Goal: Go to known website: Access a specific website the user already knows

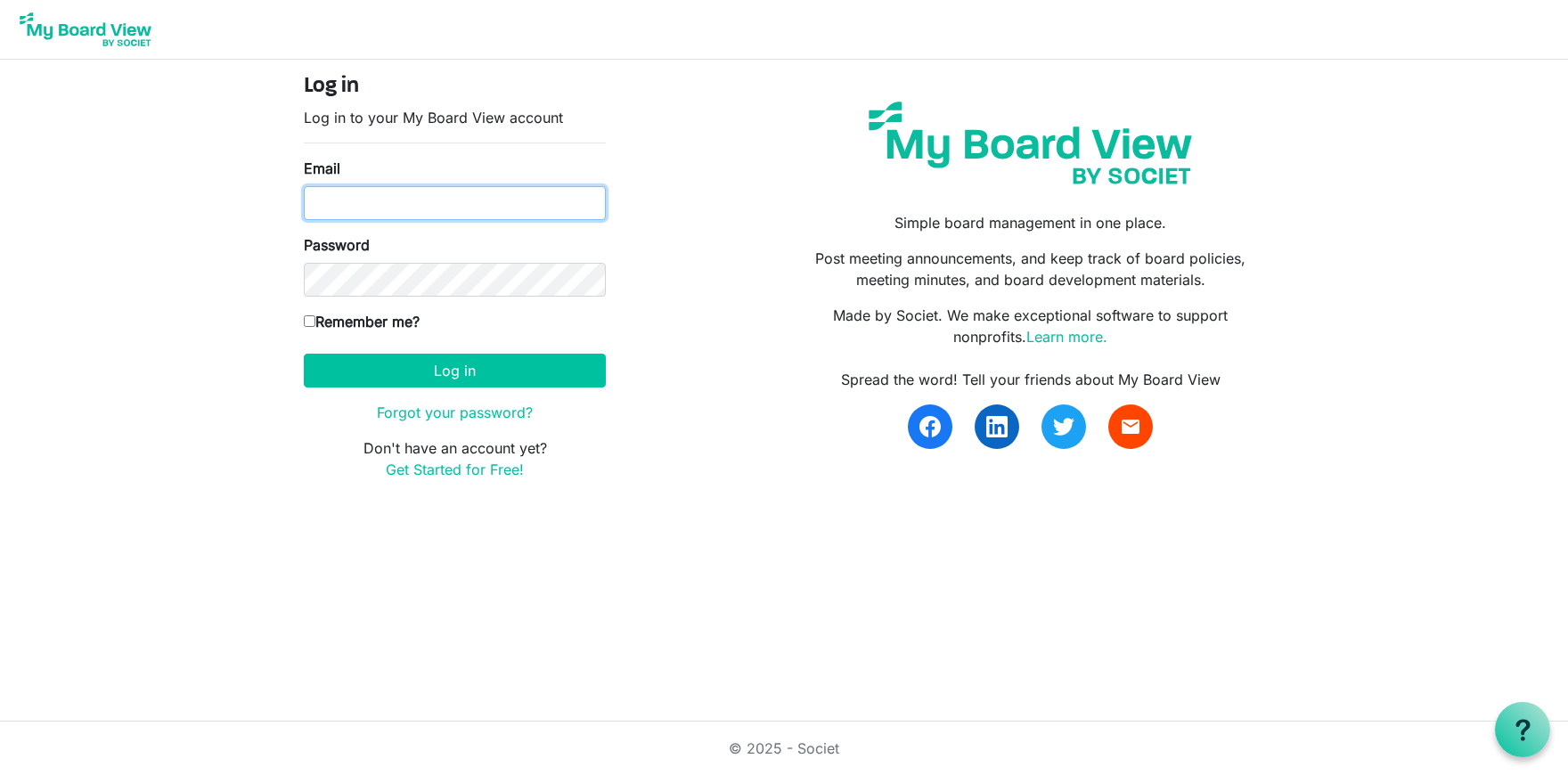
type input "[PERSON_NAME][EMAIL_ADDRESS][PERSON_NAME][DOMAIN_NAME]"
click at [308, 315] on input "Remember me?" at bounding box center [310, 321] width 12 height 12
checkbox input "true"
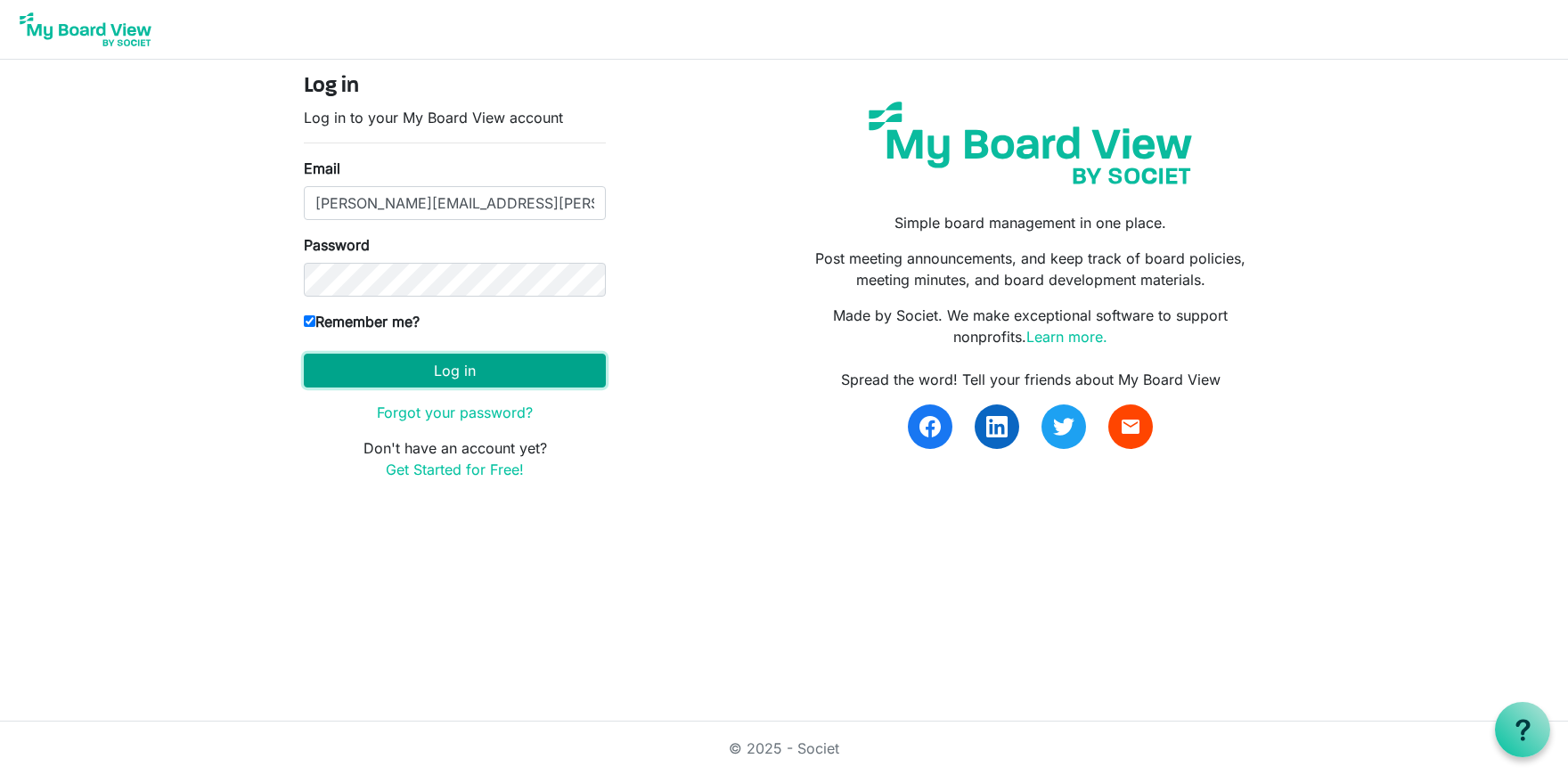
click at [460, 373] on button "Log in" at bounding box center [455, 370] width 302 height 34
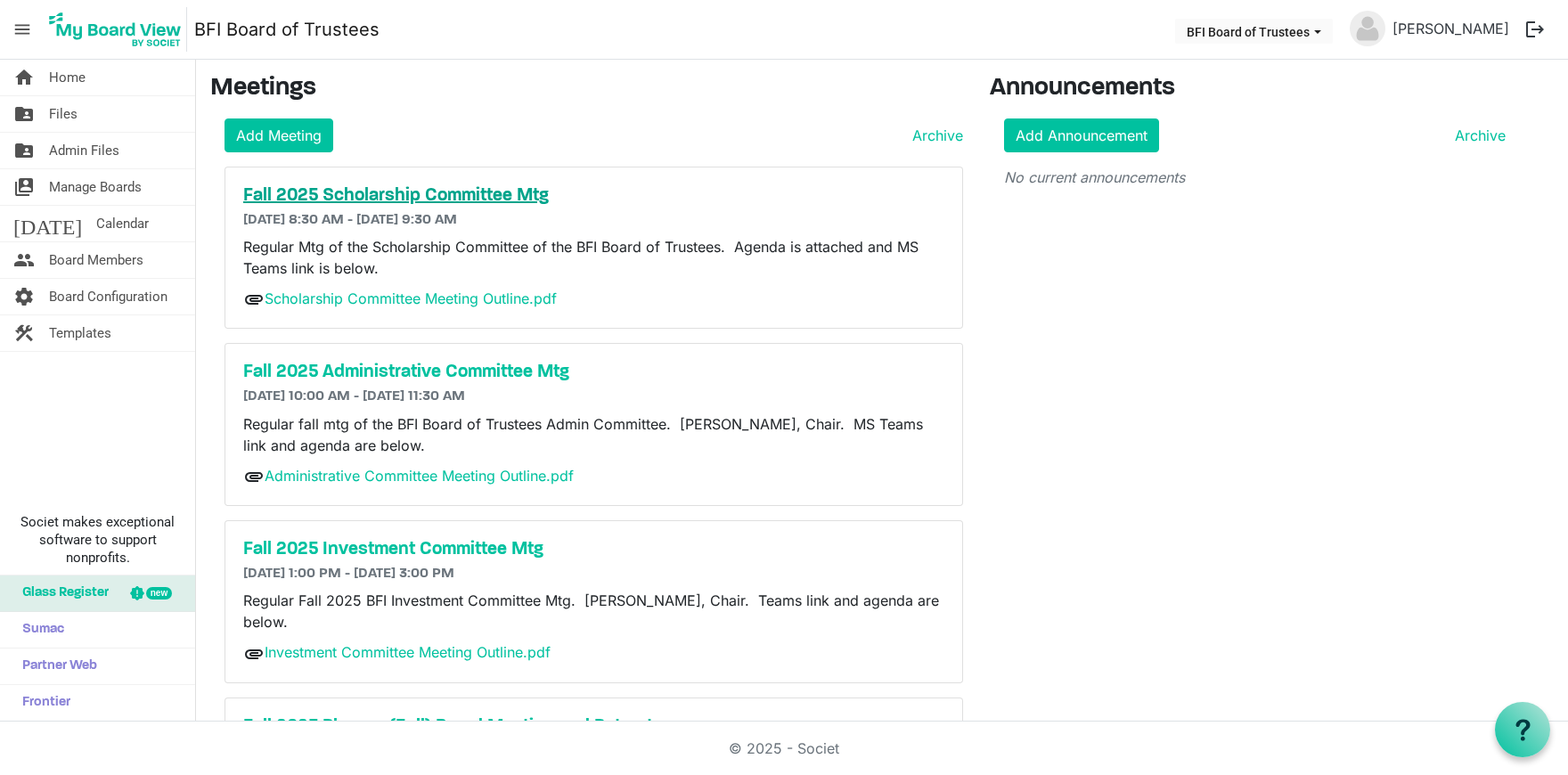
click at [437, 198] on h5 "Fall 2025 Scholarship Committee Mtg" at bounding box center [594, 196] width 702 height 22
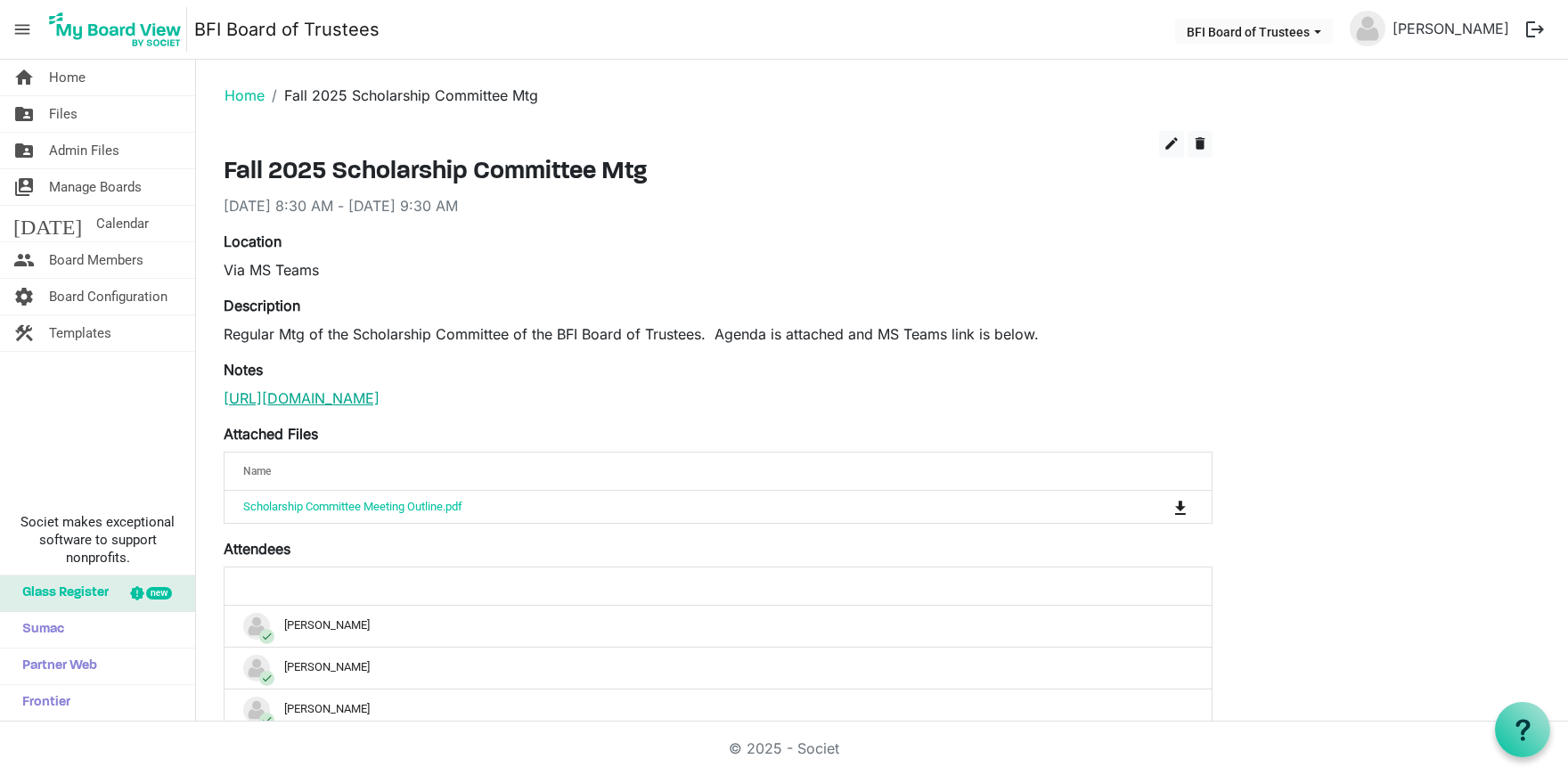
click at [379, 400] on link "https://teams.microsoft.com/l/meetup-join/19%3ameeting_ZDY5NDE4MjEtYTE3ZC00MjMx…" at bounding box center [301, 398] width 156 height 18
click at [67, 76] on span "Home" at bounding box center [67, 77] width 36 height 35
